Goal: Task Accomplishment & Management: Use online tool/utility

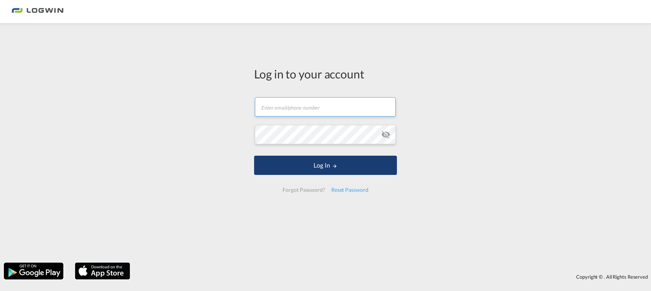
type input "[PERSON_NAME][EMAIL_ADDRESS][PERSON_NAME][DOMAIN_NAME]"
click at [329, 162] on button "Log In" at bounding box center [325, 164] width 143 height 19
